Goal: Register for event/course

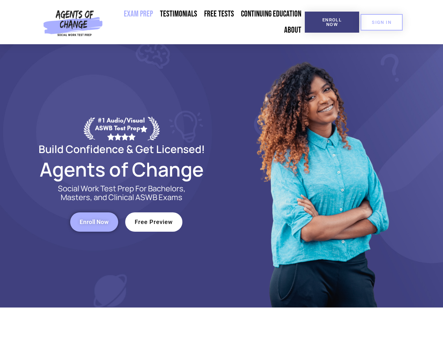
click at [222, 168] on div at bounding box center [322, 175] width 200 height 263
click at [332, 22] on span "Enroll Now" at bounding box center [332, 22] width 32 height 9
click at [381, 22] on span "SIGN IN" at bounding box center [382, 22] width 20 height 5
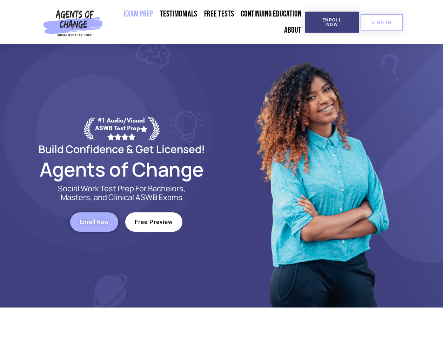
click at [94, 222] on span "Enroll Now" at bounding box center [94, 222] width 29 height 6
click at [154, 222] on span "Free Preview" at bounding box center [154, 222] width 38 height 6
